Goal: Transaction & Acquisition: Purchase product/service

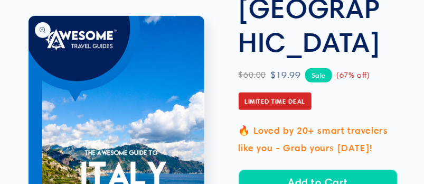
scroll to position [211, 0]
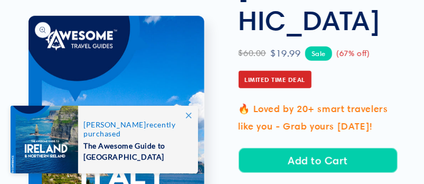
click at [186, 115] on icon at bounding box center [189, 115] width 6 height 6
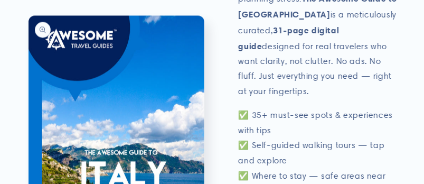
scroll to position [528, 0]
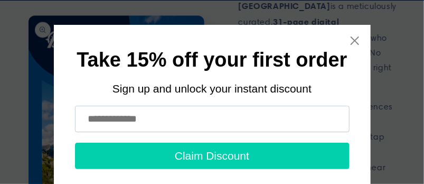
click at [153, 120] on input "text" at bounding box center [212, 119] width 274 height 26
type input "**********"
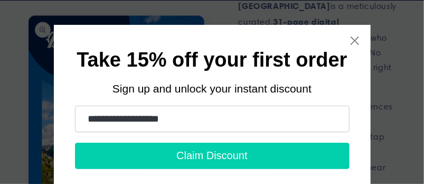
click at [178, 154] on button "Claim Discount" at bounding box center [212, 156] width 274 height 26
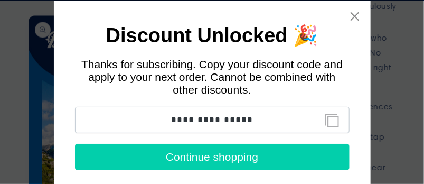
scroll to position [35, 0]
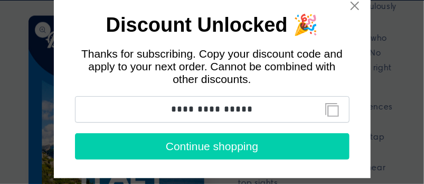
drag, startPoint x: 250, startPoint y: 110, endPoint x: 168, endPoint y: 113, distance: 82.4
click at [168, 113] on input "**********" at bounding box center [212, 109] width 274 height 26
click at [200, 147] on button "Continue shopping" at bounding box center [212, 146] width 274 height 26
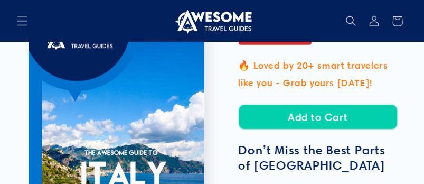
scroll to position [246, 0]
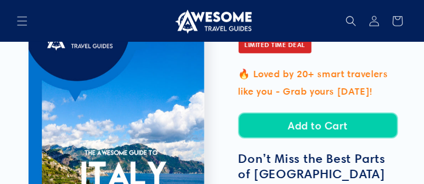
click at [307, 113] on button "Add to Cart" at bounding box center [318, 125] width 159 height 25
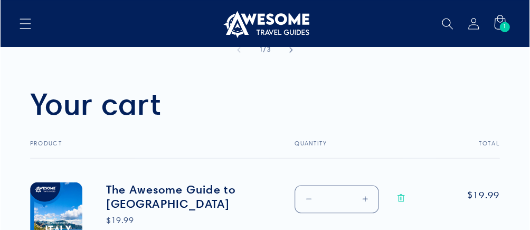
scroll to position [352, 0]
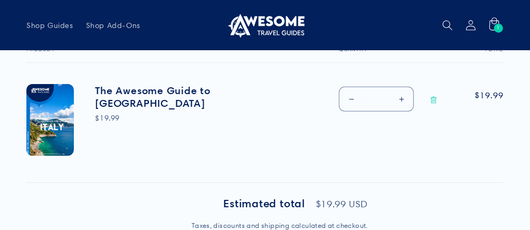
drag, startPoint x: 413, startPoint y: 1, endPoint x: 283, endPoint y: 176, distance: 217.8
click at [283, 175] on div "Your cart Product Total Quantity Total The Awesome Guide to Italy $19.99 $19.99…" at bounding box center [264, 114] width 477 height 136
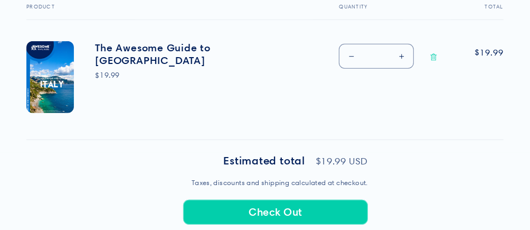
scroll to position [439, 0]
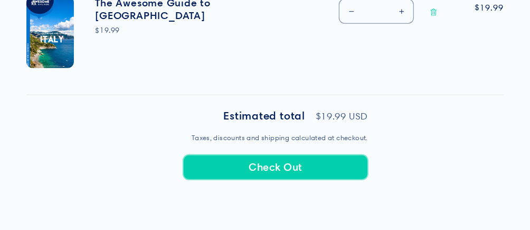
click at [277, 161] on button "Check Out" at bounding box center [275, 167] width 185 height 25
